Goal: Transaction & Acquisition: Purchase product/service

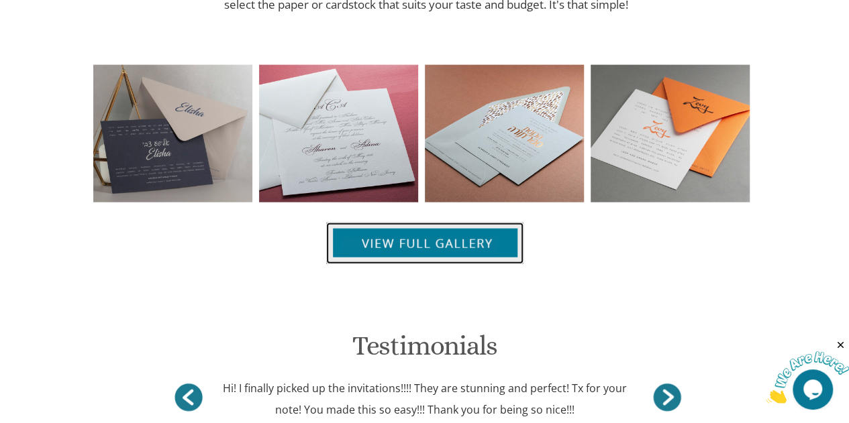
click at [474, 223] on img at bounding box center [424, 244] width 197 height 42
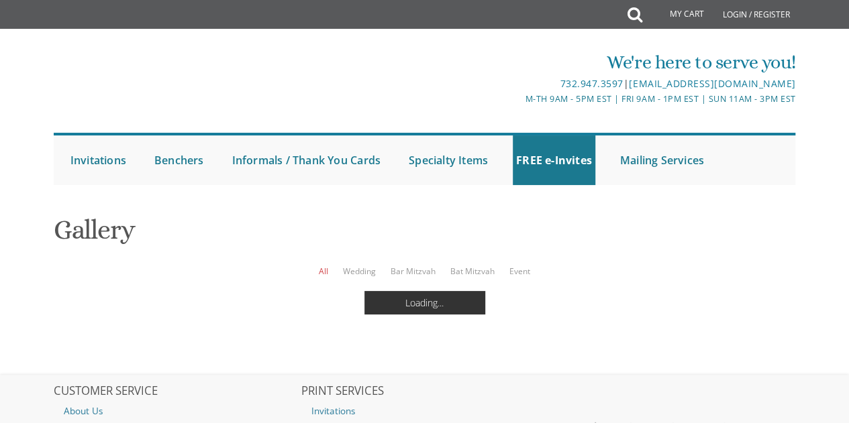
scroll to position [136, 0]
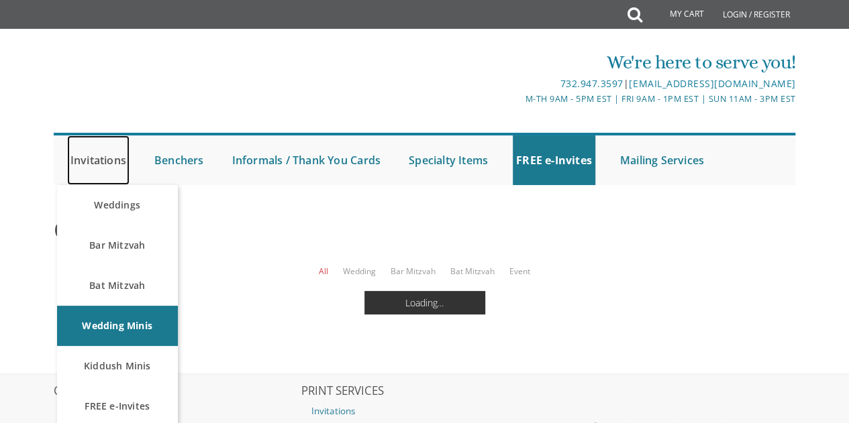
click at [95, 136] on link "Invitations" at bounding box center [98, 161] width 62 height 50
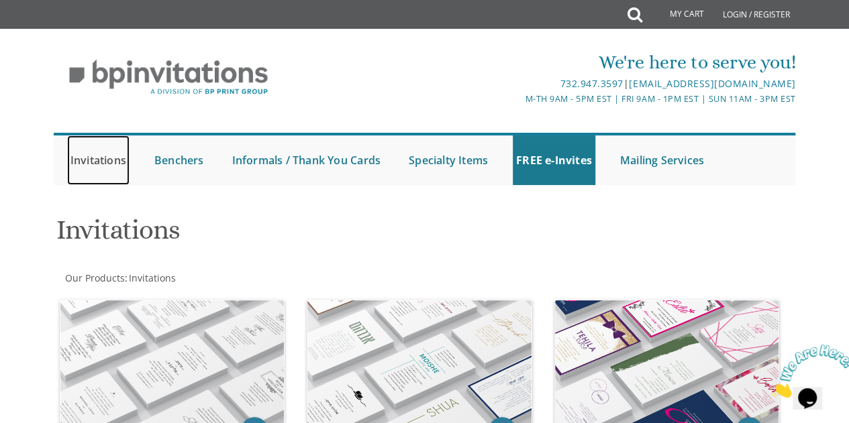
click at [107, 155] on link "Invitations" at bounding box center [98, 161] width 62 height 50
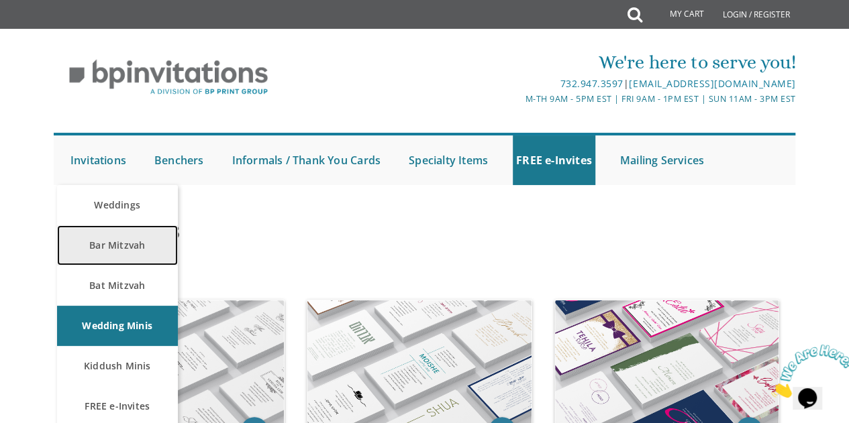
click at [116, 256] on link "Bar Mitzvah" at bounding box center [117, 245] width 121 height 40
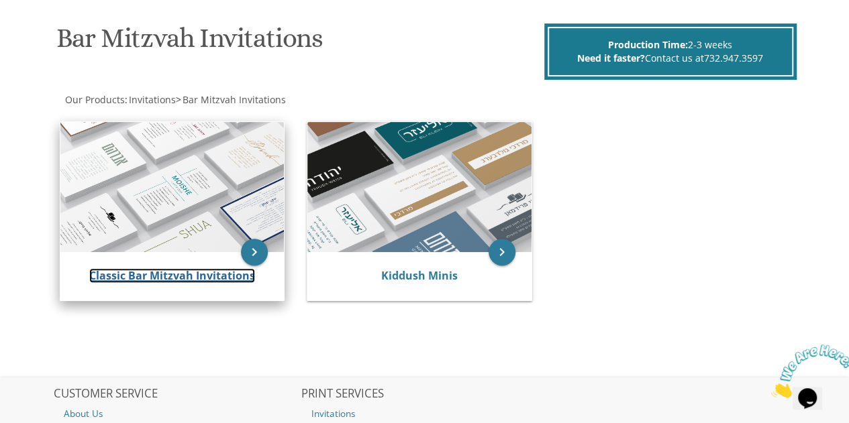
click at [137, 274] on link "Classic Bar Mitzvah Invitations" at bounding box center [172, 275] width 166 height 15
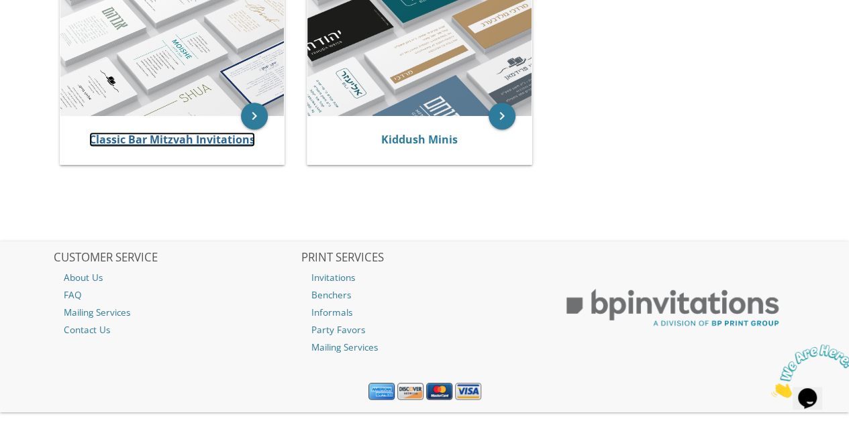
scroll to position [353, 0]
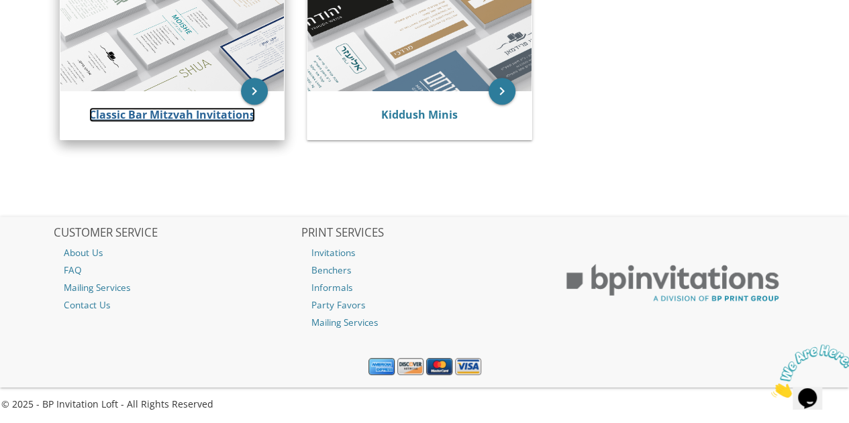
click at [193, 119] on link "Classic Bar Mitzvah Invitations" at bounding box center [172, 114] width 166 height 15
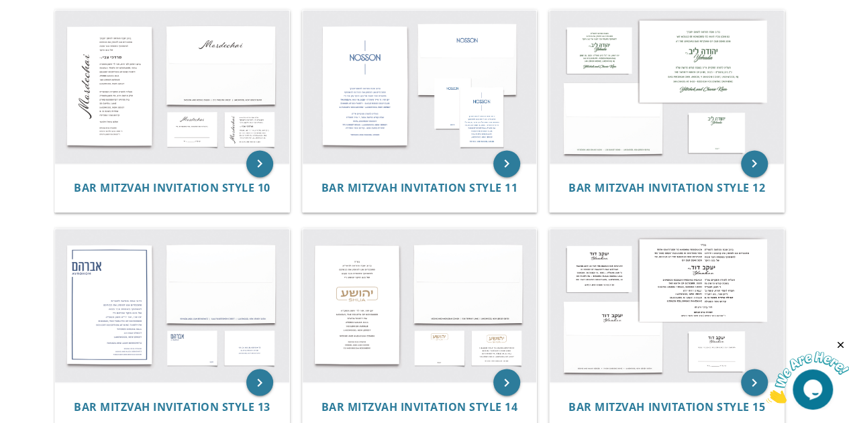
scroll to position [964, 0]
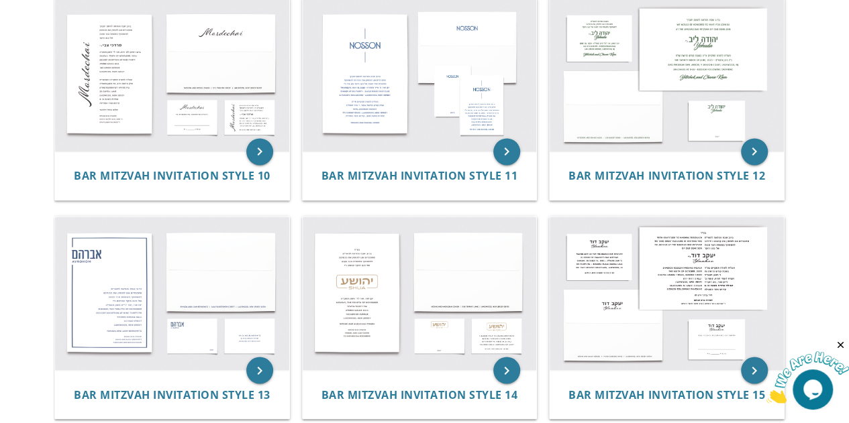
click at [290, 266] on div "keyboard_arrow_right Bar Mitzvah Invitation Style 13" at bounding box center [178, 320] width 248 height 218
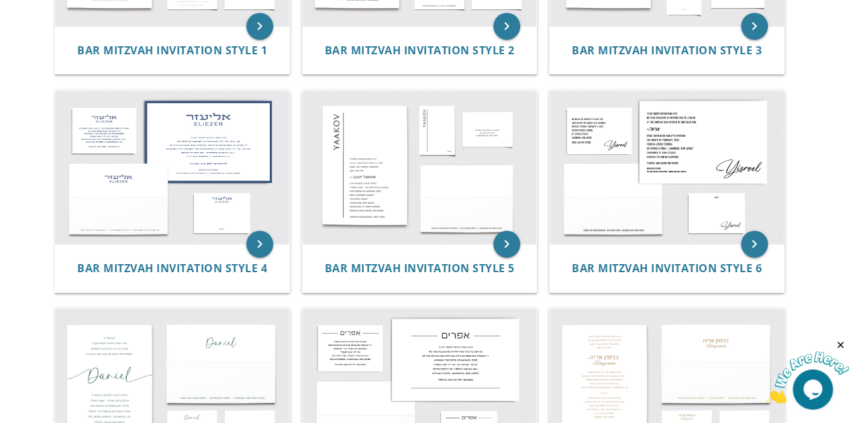
scroll to position [435, 0]
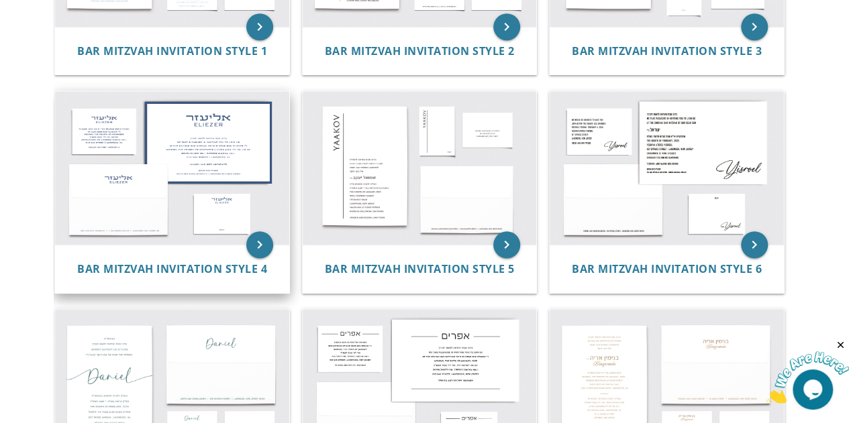
click at [208, 176] on img at bounding box center [172, 168] width 234 height 154
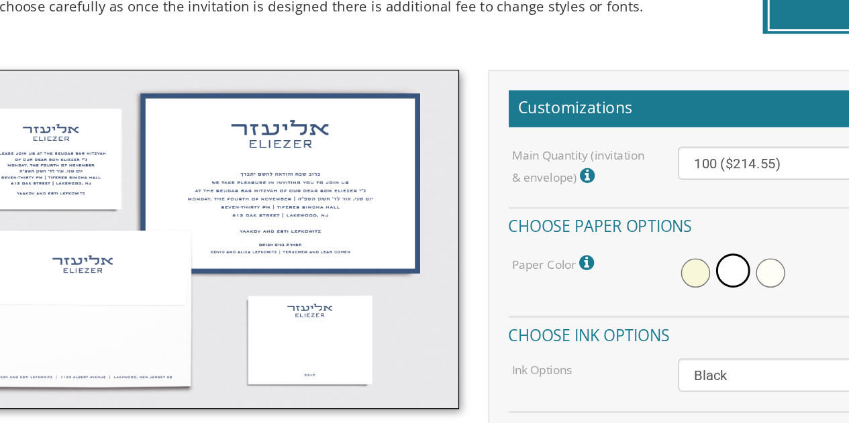
scroll to position [281, 0]
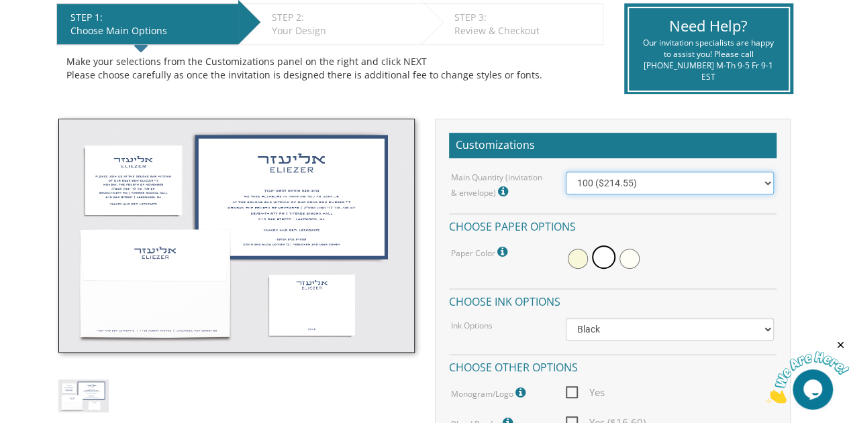
click at [765, 182] on select "100 ($214.55) 200 ($254.60) 300 ($294.25) 400 ($333.55) 500 ($373.90) 600 ($413…" at bounding box center [670, 183] width 209 height 23
select select "200"
click at [566, 172] on select "100 ($214.55) 200 ($254.60) 300 ($294.25) 400 ($333.55) 500 ($373.90) 600 ($413…" at bounding box center [670, 183] width 209 height 23
click at [742, 217] on h4 "Choose paper options" at bounding box center [612, 224] width 327 height 23
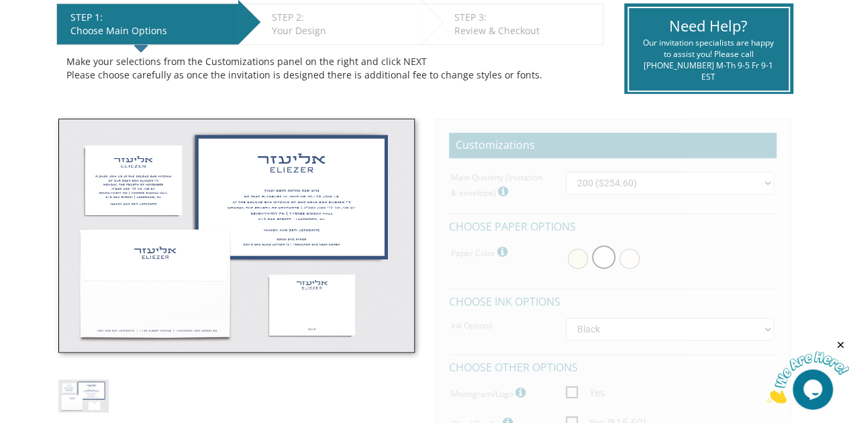
click at [742, 217] on h4 "Choose paper options" at bounding box center [612, 224] width 327 height 23
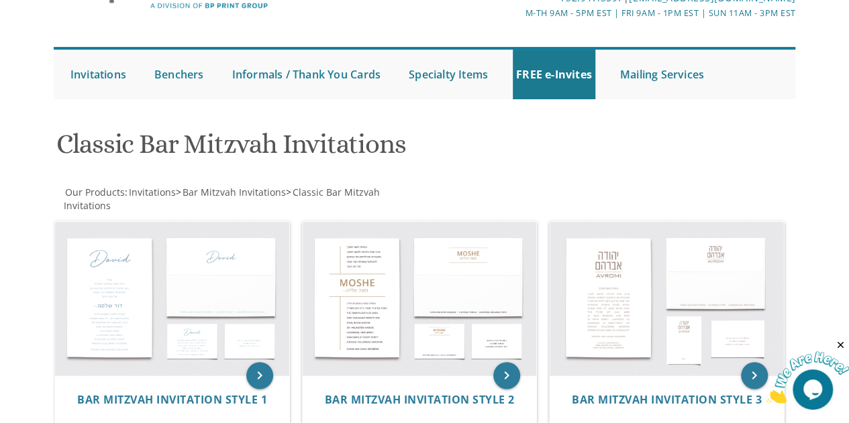
scroll to position [85, 0]
click at [223, 304] on img at bounding box center [172, 300] width 234 height 154
click at [183, 348] on img at bounding box center [172, 300] width 234 height 154
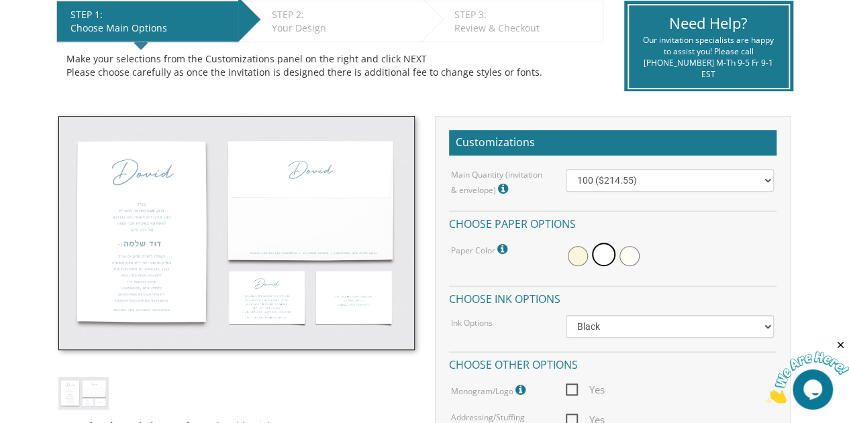
scroll to position [285, 0]
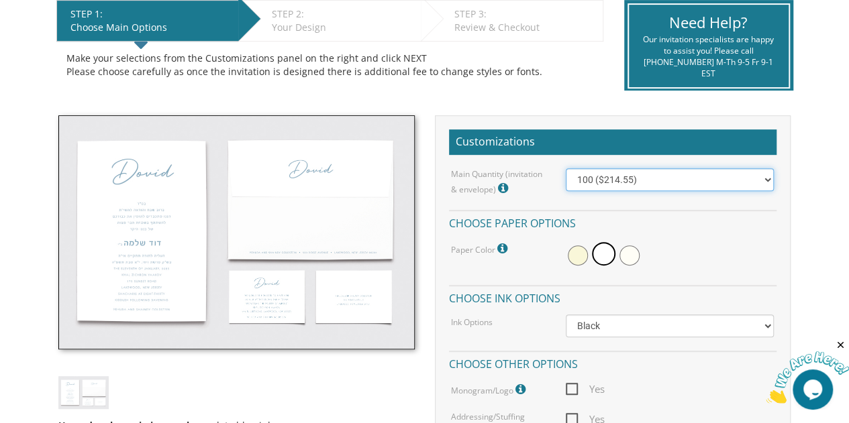
click at [760, 183] on select "100 ($214.55) 200 ($254.60) 300 ($294.25) 400 ($333.55) 500 ($373.90) 600 ($413…" at bounding box center [670, 179] width 209 height 23
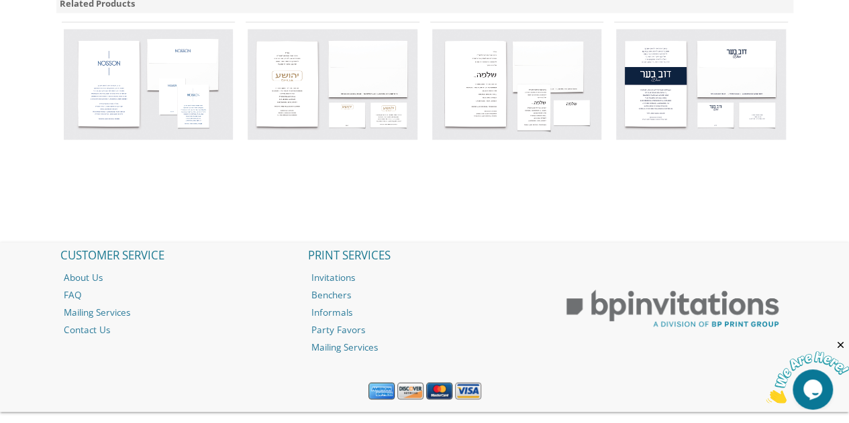
scroll to position [1366, 0]
